Goal: Find specific fact: Find contact information

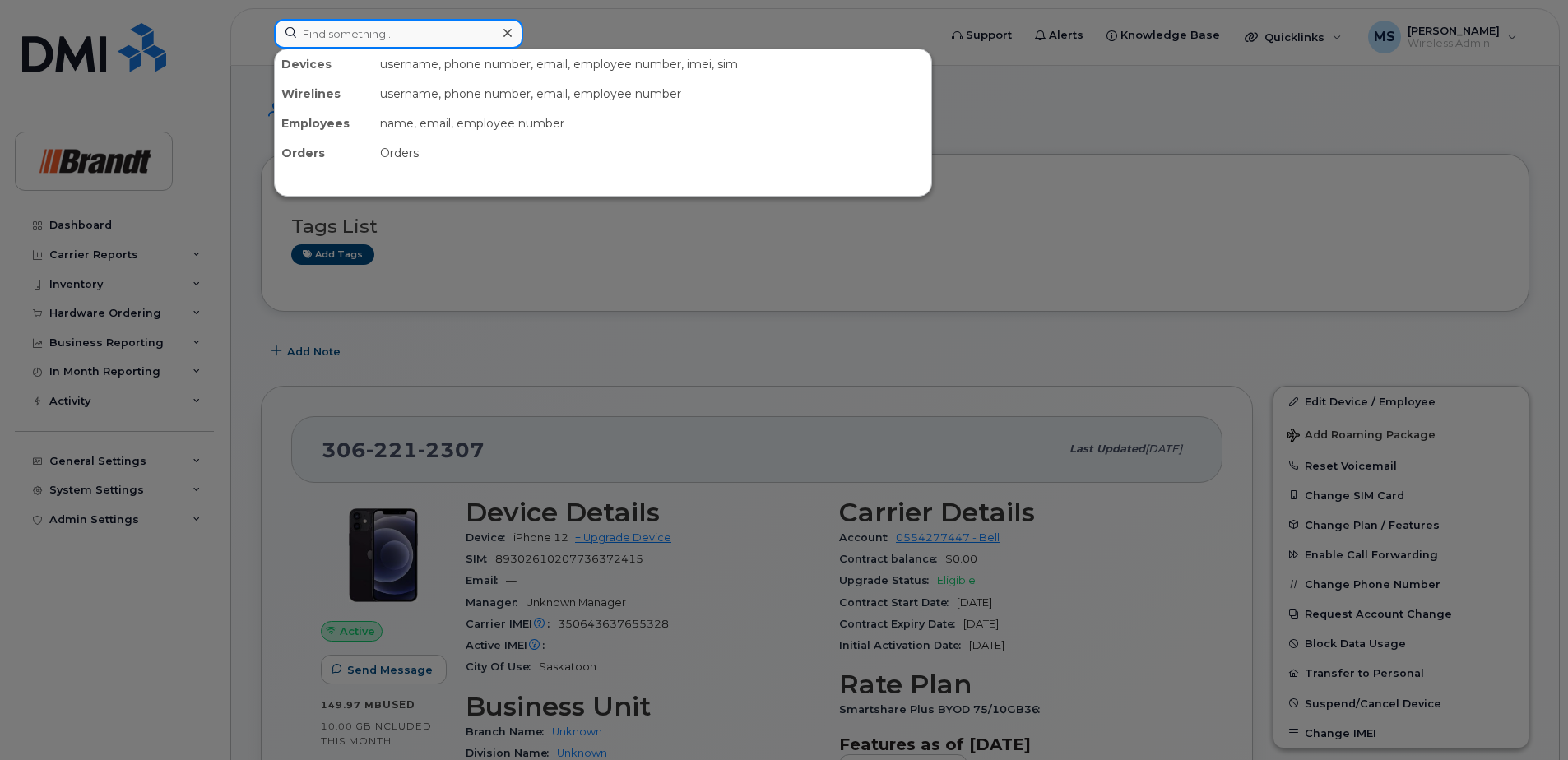
paste input "[PERSON_NAME] [PERSON_NAME] profile [PERSON_NAME] Parts Manager [PERSON_NAME][E…"
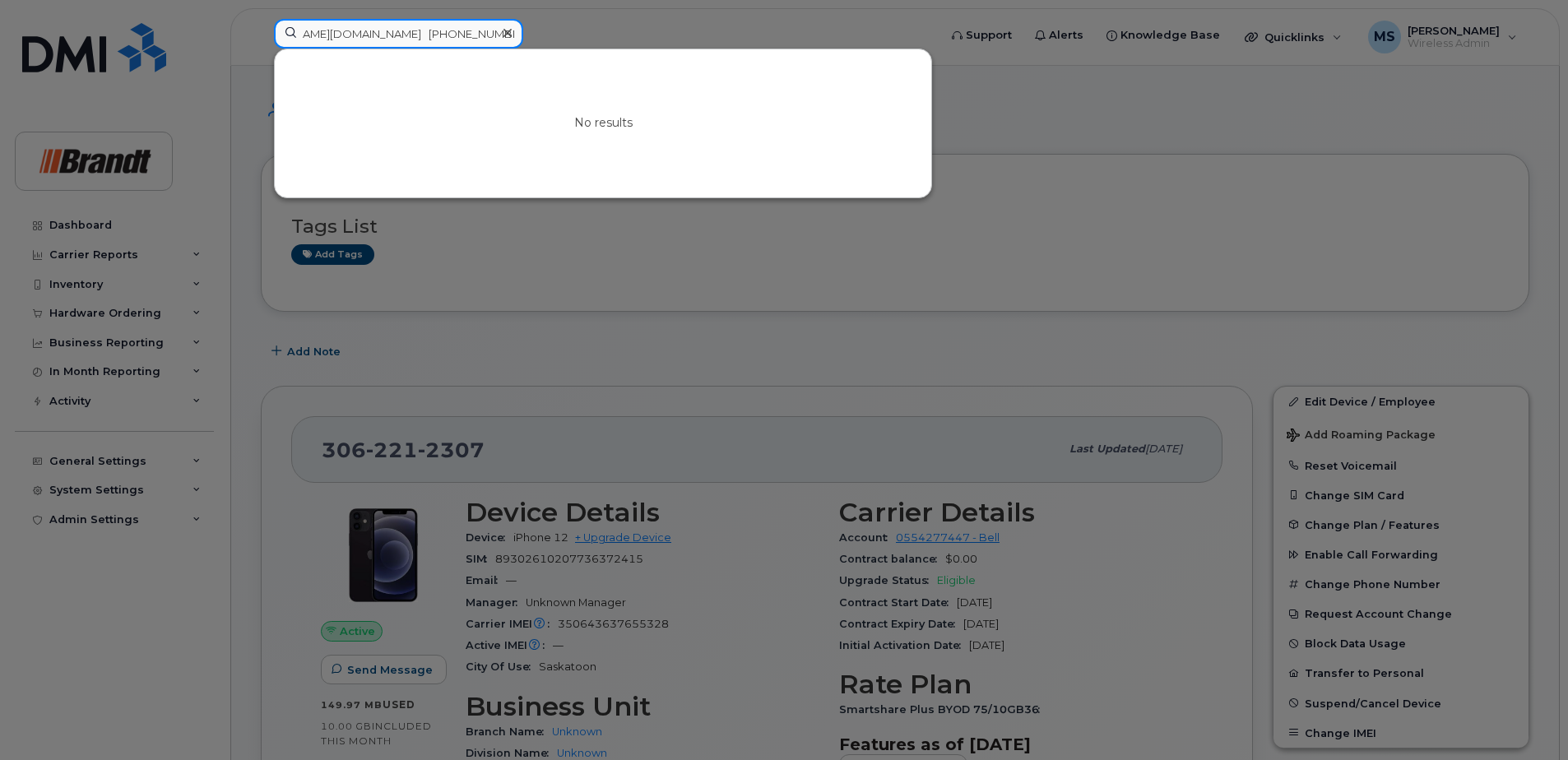
type input "[PERSON_NAME] [PERSON_NAME] profile [PERSON_NAME] Parts Manager [PERSON_NAME][E…"
click at [512, 31] on div at bounding box center [507, 33] width 23 height 23
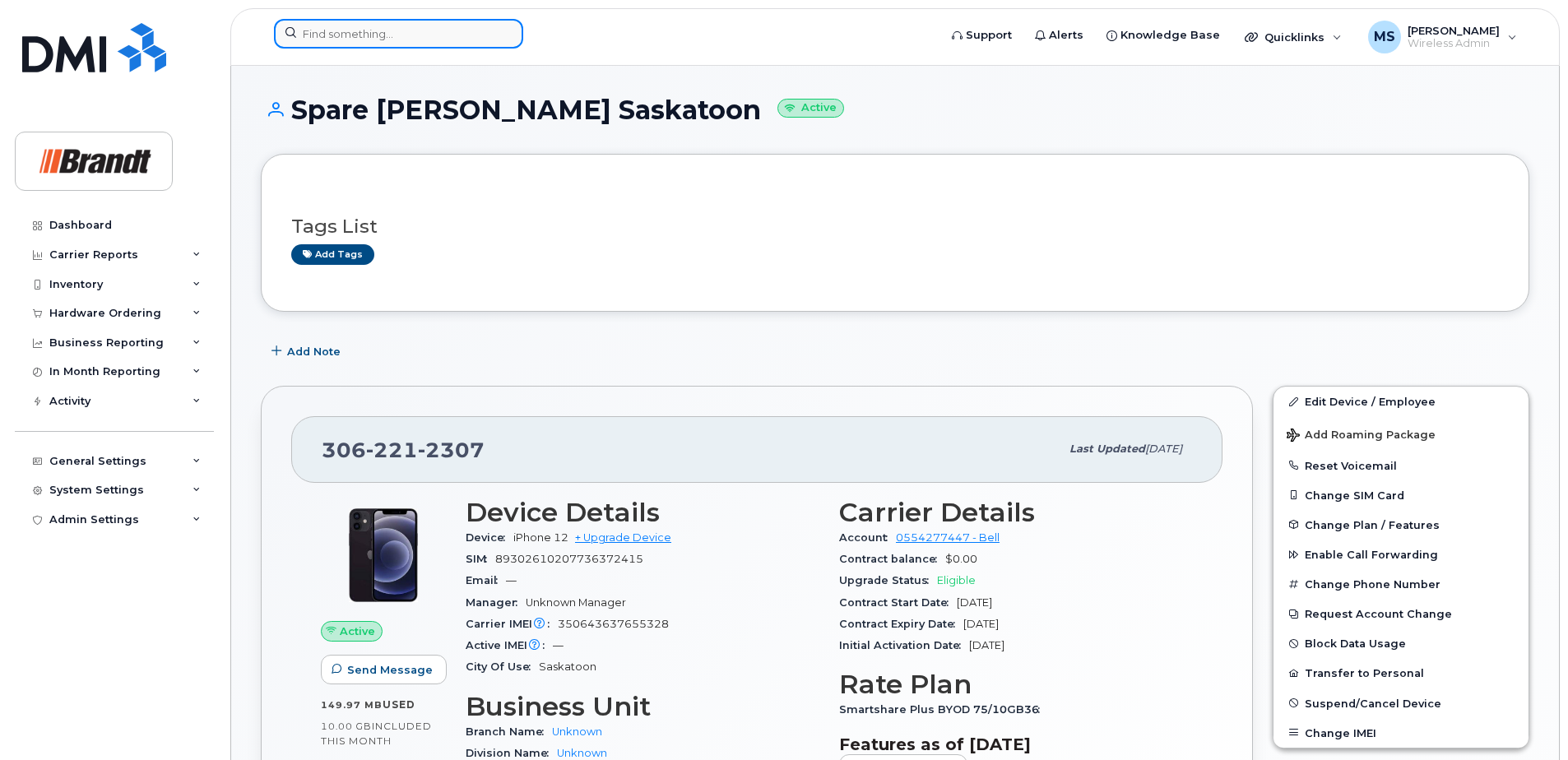
click at [487, 36] on input at bounding box center [398, 33] width 249 height 29
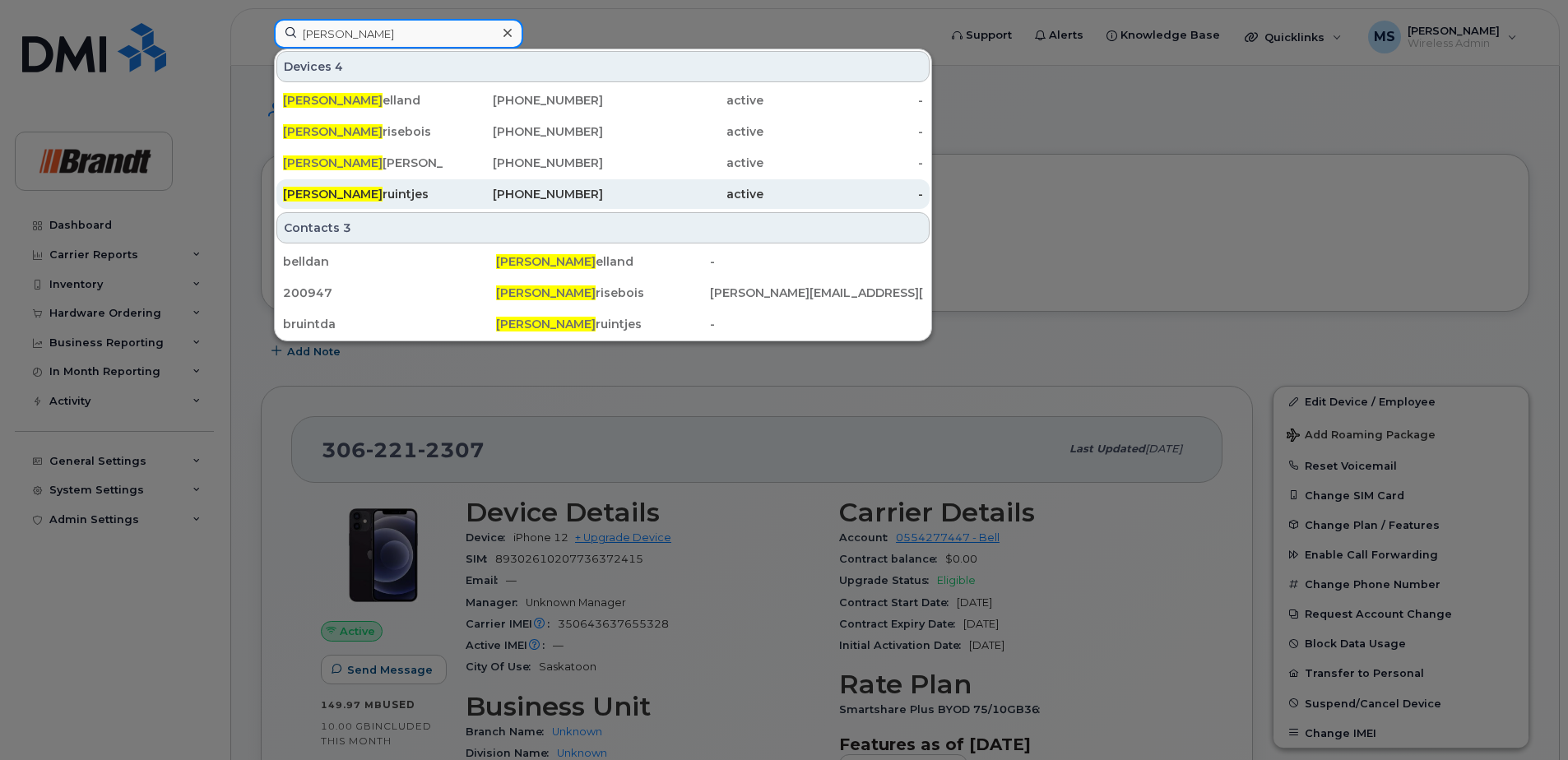
type input "[PERSON_NAME]"
click at [535, 192] on div "[PHONE_NUMBER]" at bounding box center [524, 193] width 160 height 17
